Goal: Check status: Check status

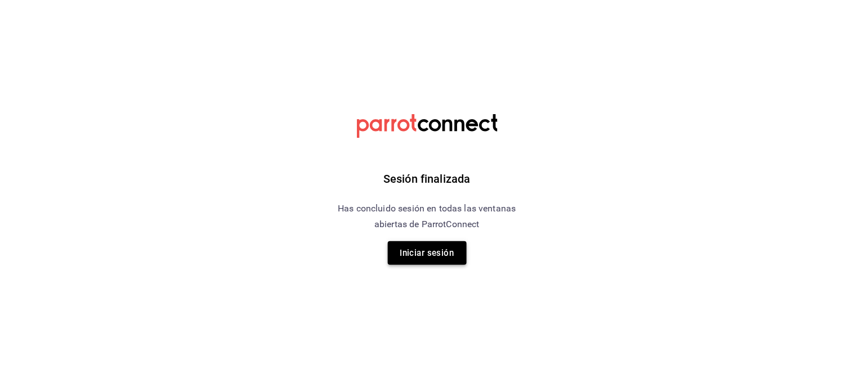
click at [431, 253] on button "Iniciar sesión" at bounding box center [427, 253] width 79 height 24
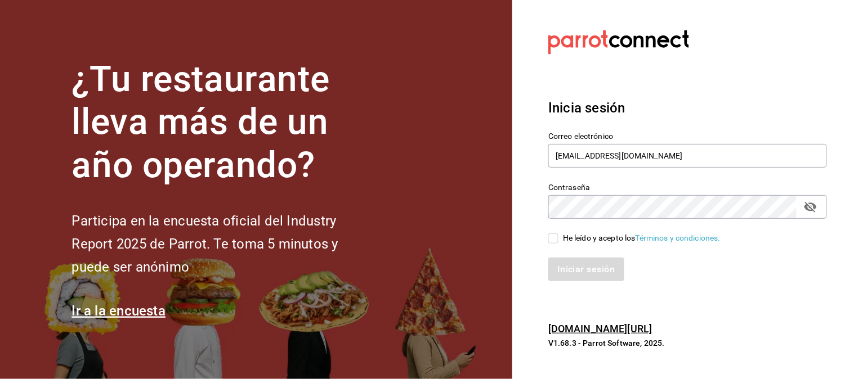
click at [558, 240] on input "He leído y acepto los Términos y condiciones." at bounding box center [553, 239] width 10 height 10
checkbox input "true"
click at [562, 266] on button "Iniciar sesión" at bounding box center [586, 270] width 77 height 24
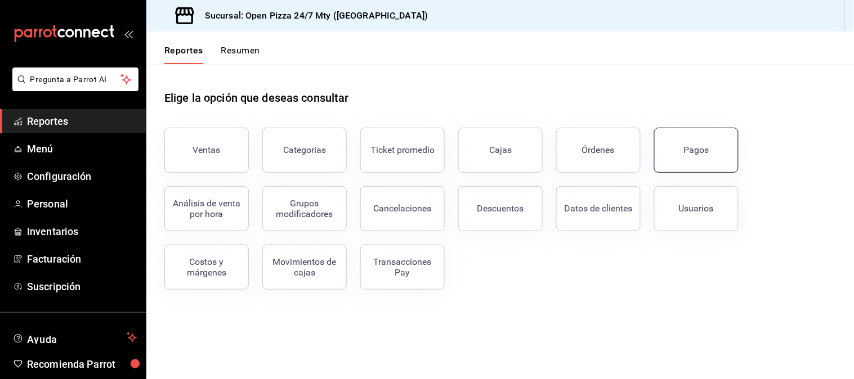
click at [701, 140] on button "Pagos" at bounding box center [696, 150] width 84 height 45
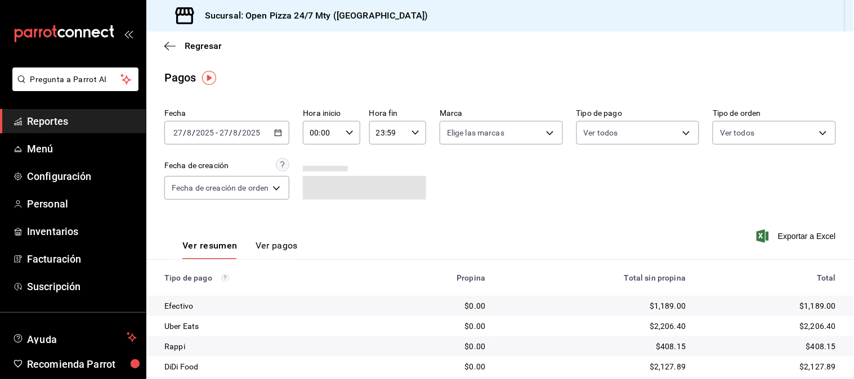
click at [281, 131] on icon "button" at bounding box center [278, 133] width 8 height 8
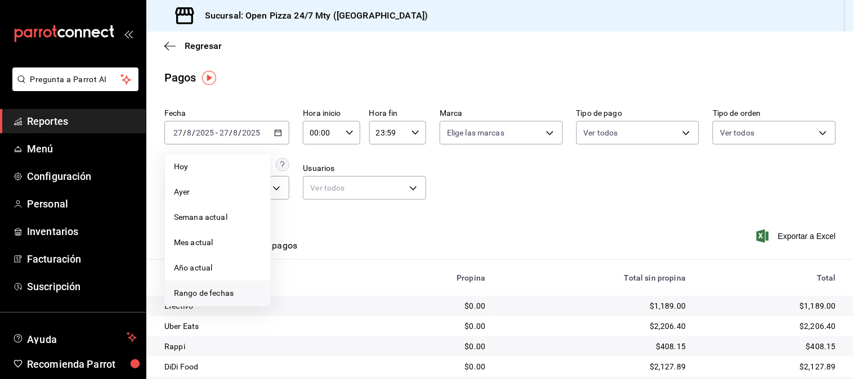
click at [234, 299] on span "Rango de fechas" at bounding box center [217, 294] width 87 height 12
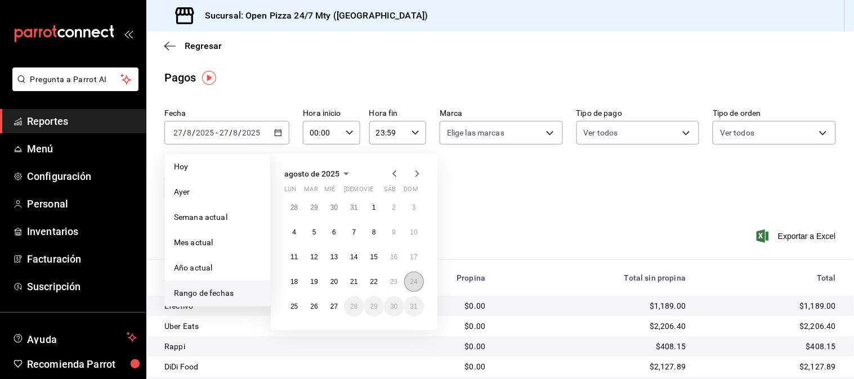
click at [412, 288] on button "24" at bounding box center [414, 282] width 20 height 20
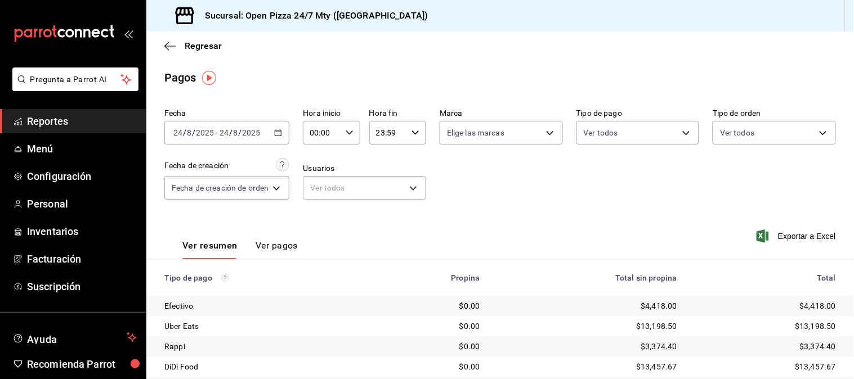
click at [279, 137] on icon "button" at bounding box center [278, 133] width 8 height 8
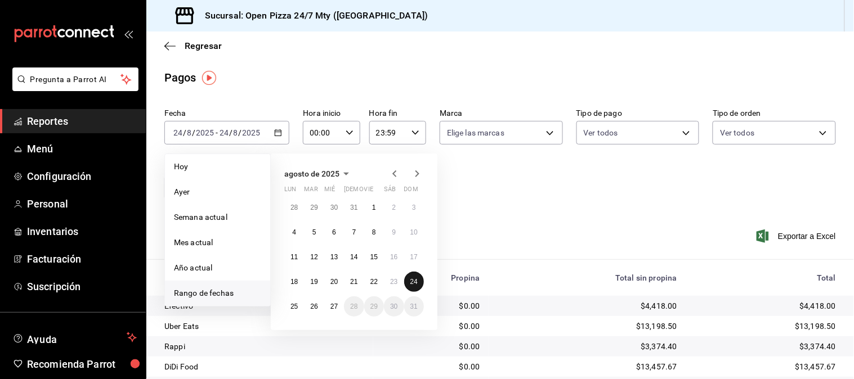
click at [414, 283] on abbr "24" at bounding box center [413, 282] width 7 height 8
click at [294, 308] on abbr "25" at bounding box center [293, 307] width 7 height 8
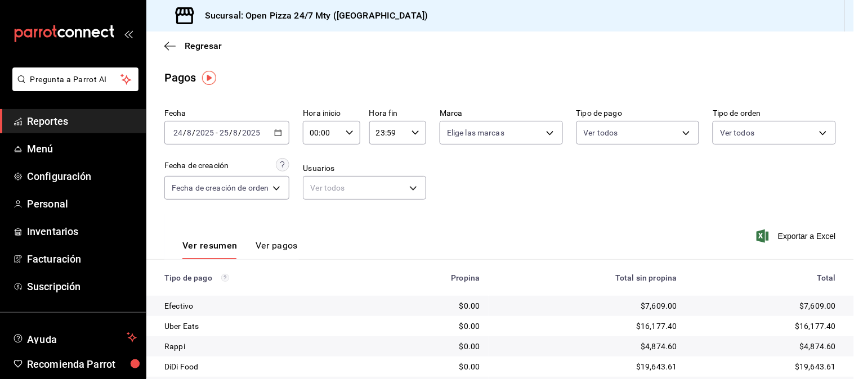
click at [329, 137] on input "00:00" at bounding box center [322, 133] width 38 height 23
click at [323, 182] on span "19" at bounding box center [318, 186] width 10 height 9
click at [414, 137] on div at bounding box center [427, 189] width 854 height 379
click at [347, 133] on icon "button" at bounding box center [349, 133] width 8 height 8
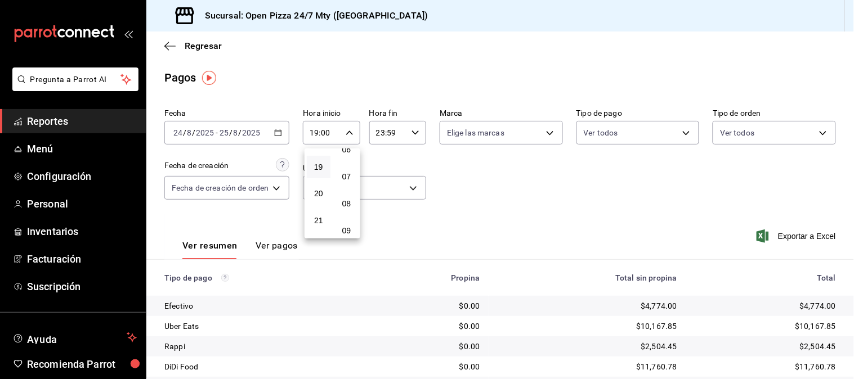
scroll to position [187, 0]
click at [344, 188] on span "08" at bounding box center [347, 190] width 10 height 9
type input "19:08"
click at [460, 167] on div at bounding box center [427, 189] width 854 height 379
click at [401, 134] on input "23:59" at bounding box center [388, 133] width 38 height 23
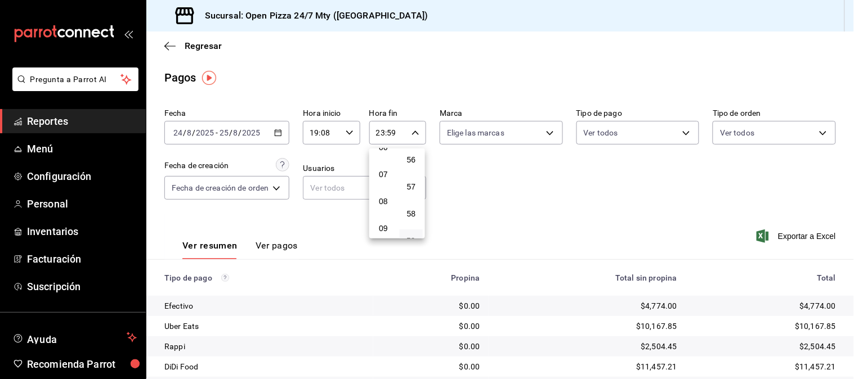
scroll to position [114, 0]
click at [385, 180] on span "05" at bounding box center [383, 182] width 10 height 9
type input "05:59"
click at [515, 191] on div at bounding box center [427, 189] width 854 height 379
click at [514, 191] on div "00 01 02 03 04 05 06 07 08 09 10 11 12 13 14 15 16 17 18 19 20 21 22 23 00 01 0…" at bounding box center [427, 191] width 854 height 376
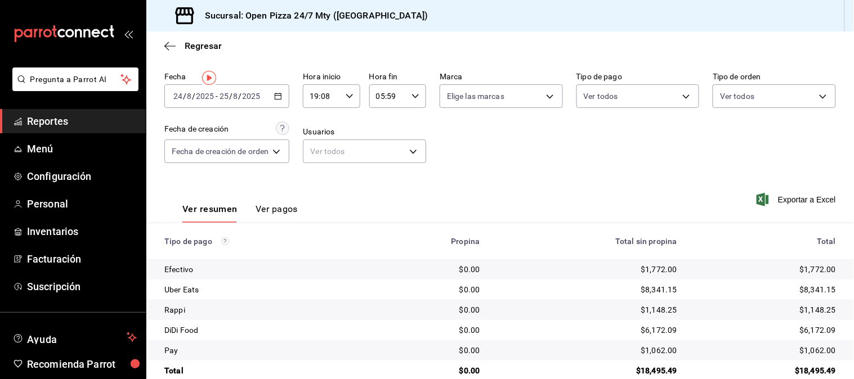
scroll to position [57, 0]
